Goal: Task Accomplishment & Management: Manage account settings

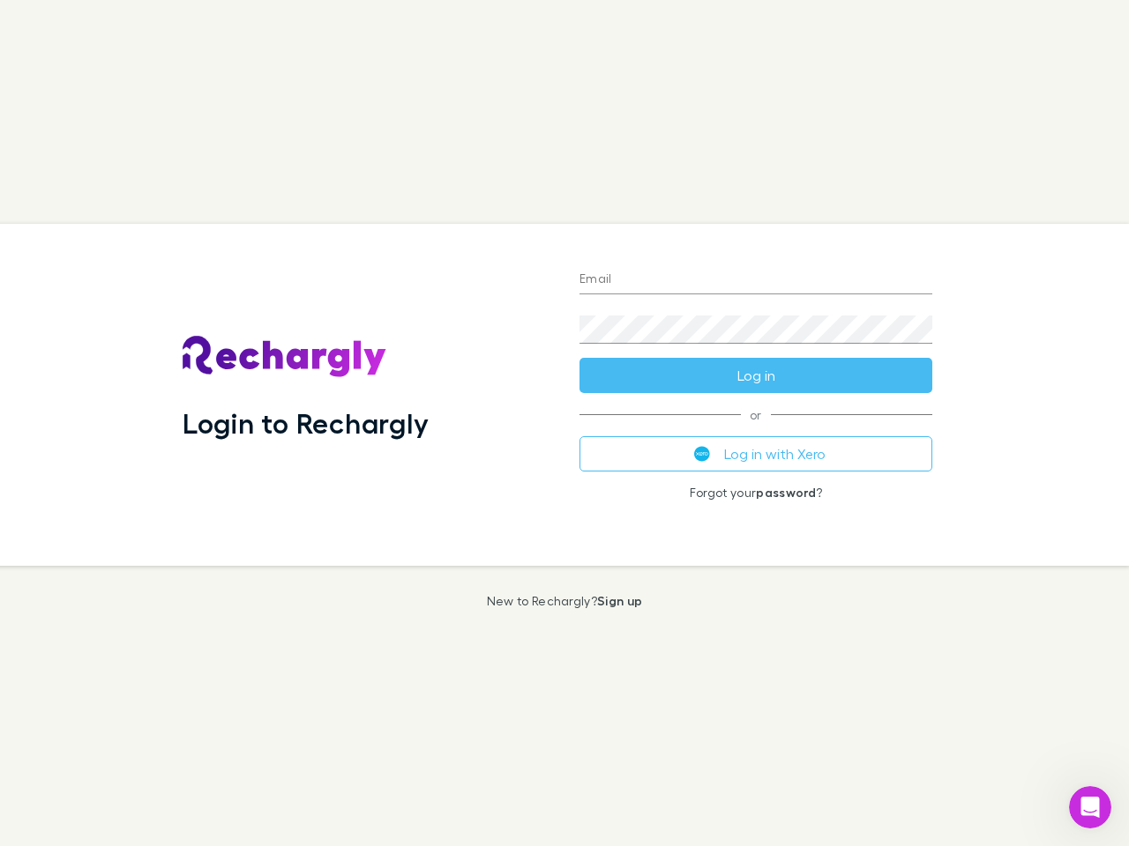
click at [564, 423] on div "Login to Rechargly" at bounding box center [366, 395] width 397 height 342
click at [756, 280] on input "Email" at bounding box center [755, 280] width 353 height 28
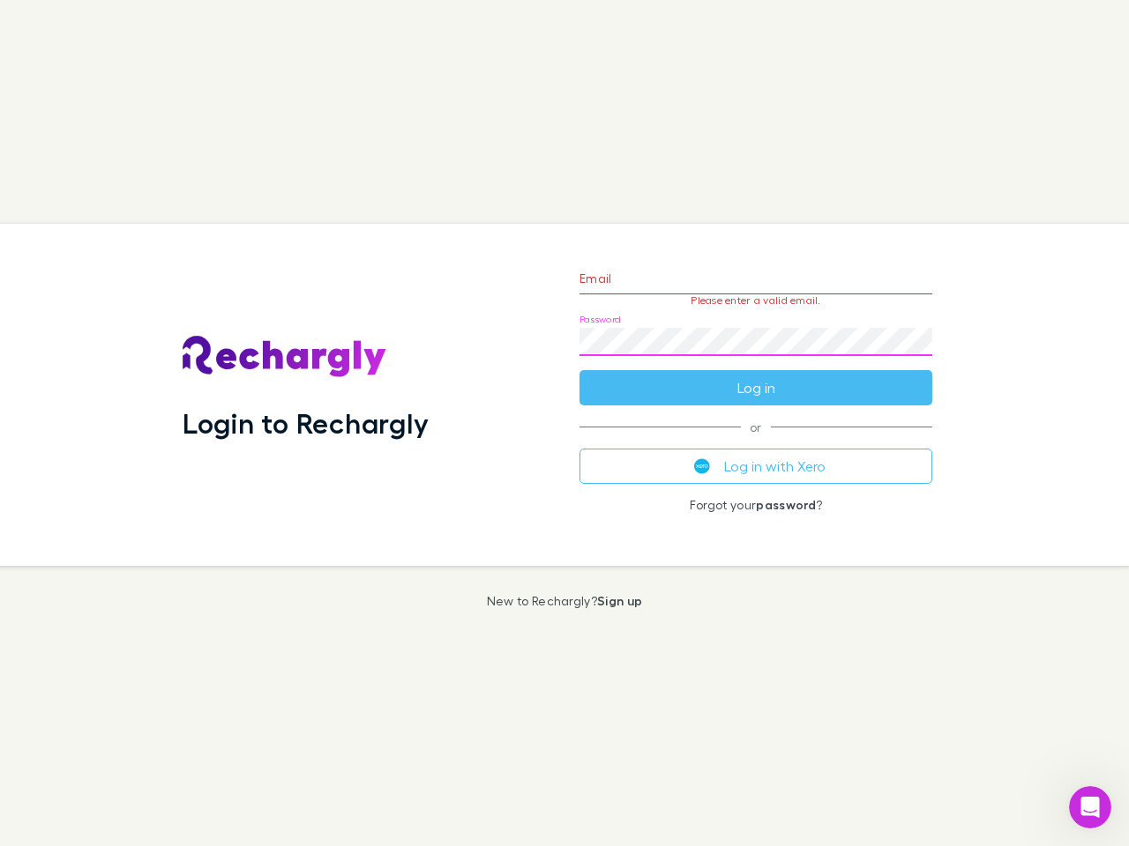
click at [756, 376] on form "Email Please enter a valid email. Password Log in" at bounding box center [755, 328] width 353 height 153
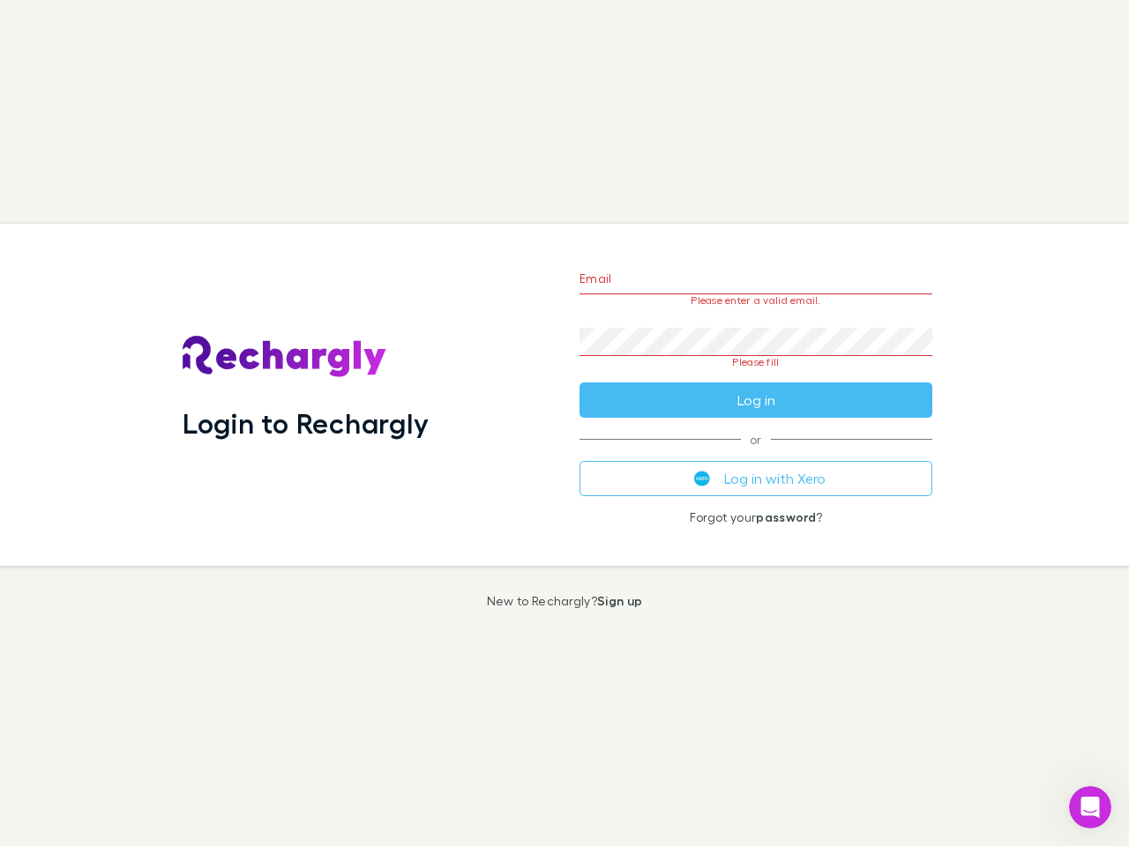
click at [756, 454] on div "Email Please enter a valid email. Password Please fill Log in or Log in with Xe…" at bounding box center [755, 395] width 381 height 342
click at [1090, 808] on icon "Open Intercom Messenger" at bounding box center [1090, 808] width 29 height 29
